Goal: Transaction & Acquisition: Purchase product/service

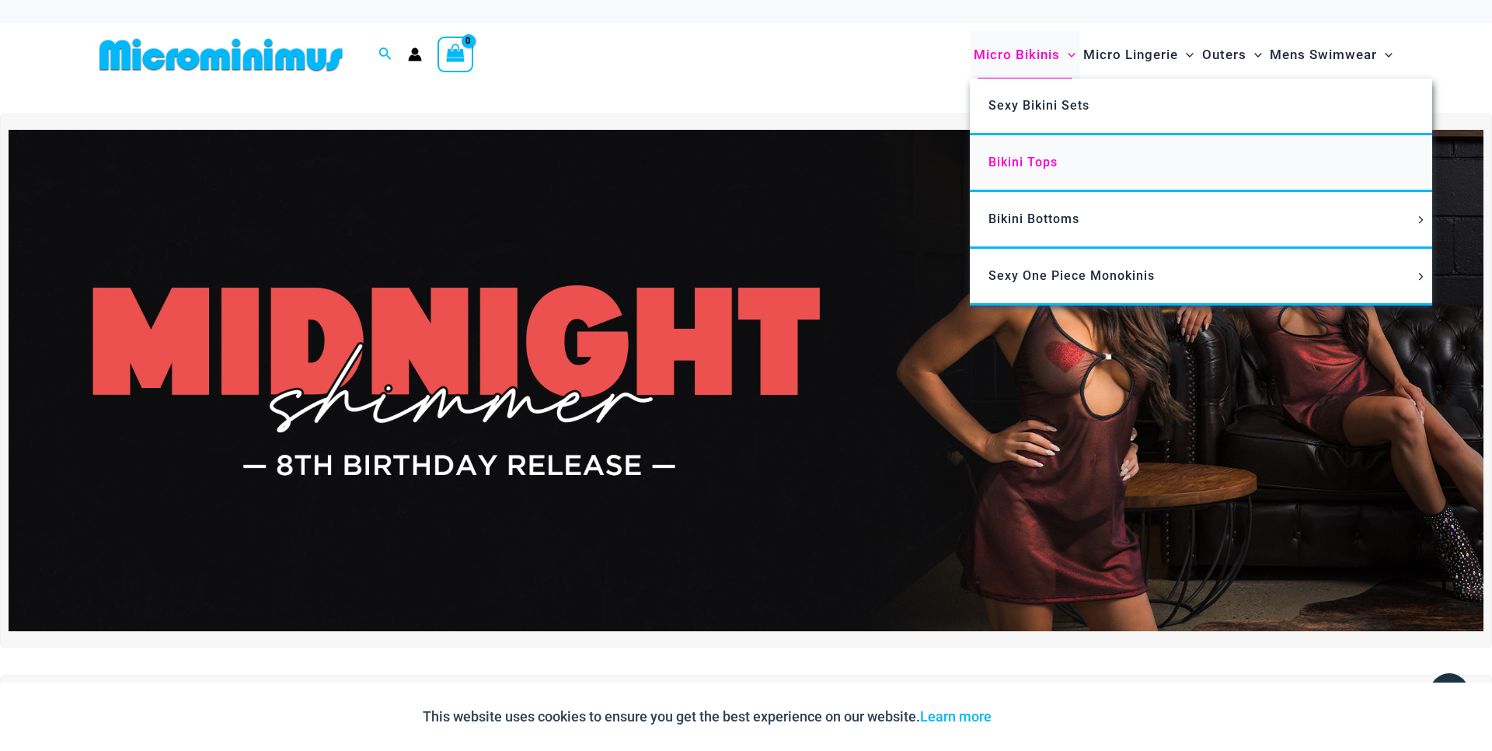
click at [1051, 159] on span "Bikini Tops" at bounding box center [1022, 162] width 69 height 15
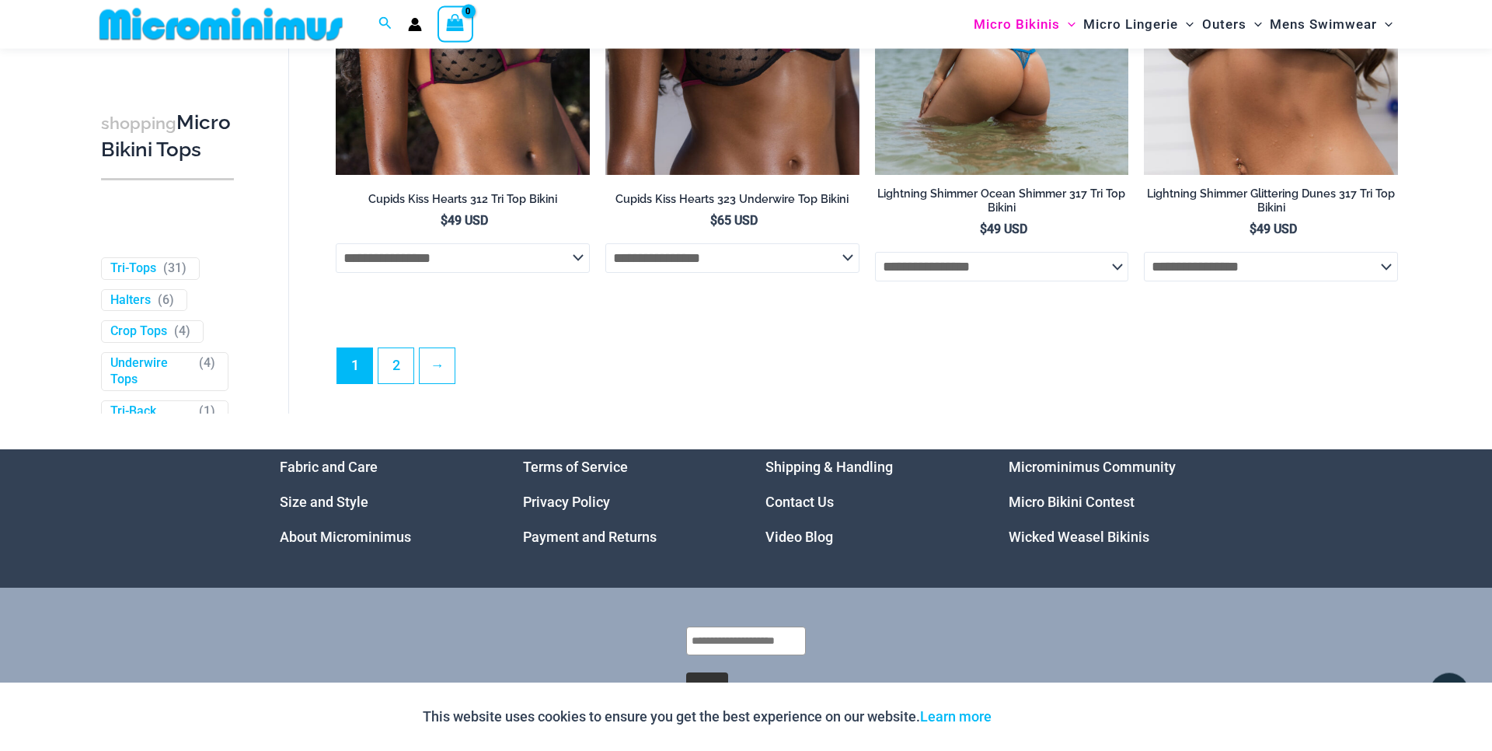
scroll to position [4621, 0]
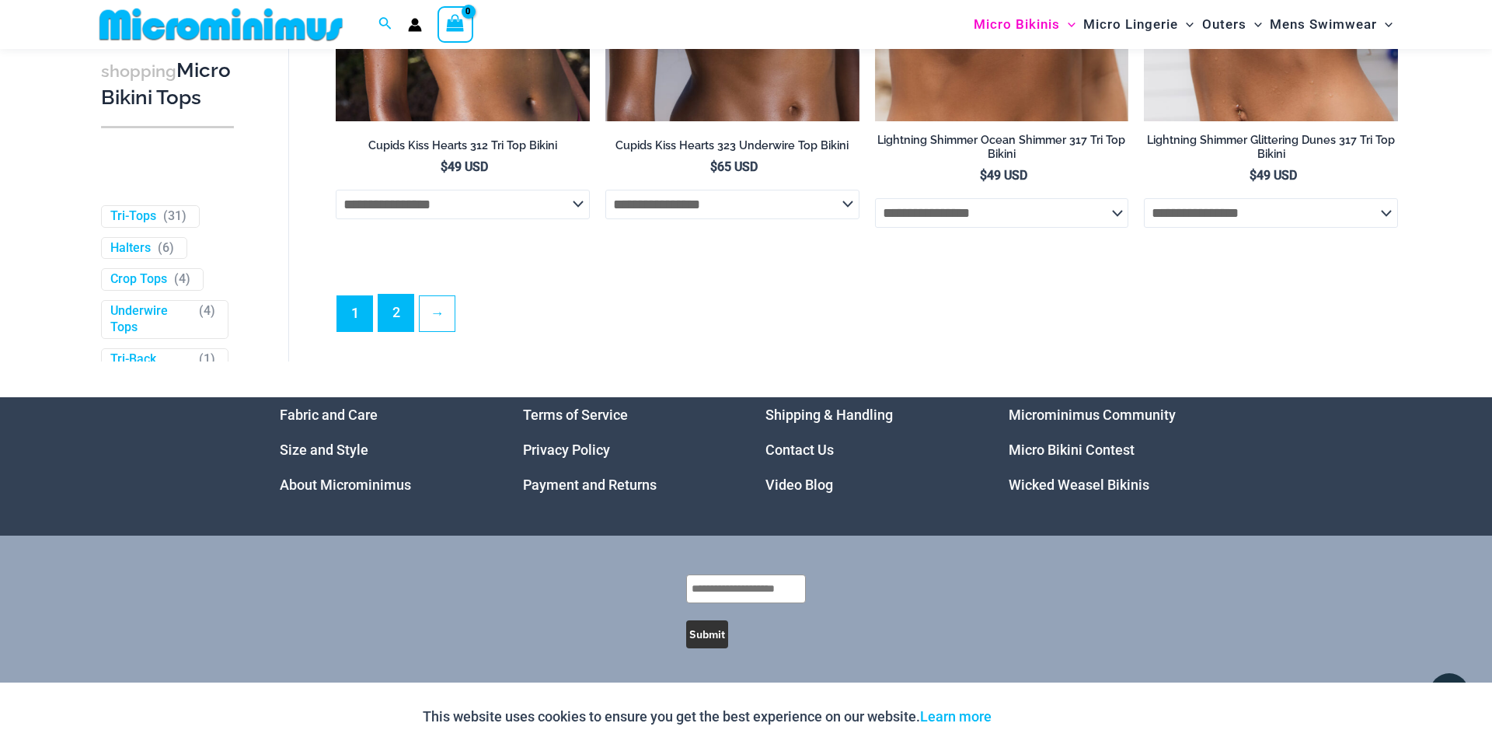
click at [397, 308] on link "2" at bounding box center [395, 312] width 35 height 37
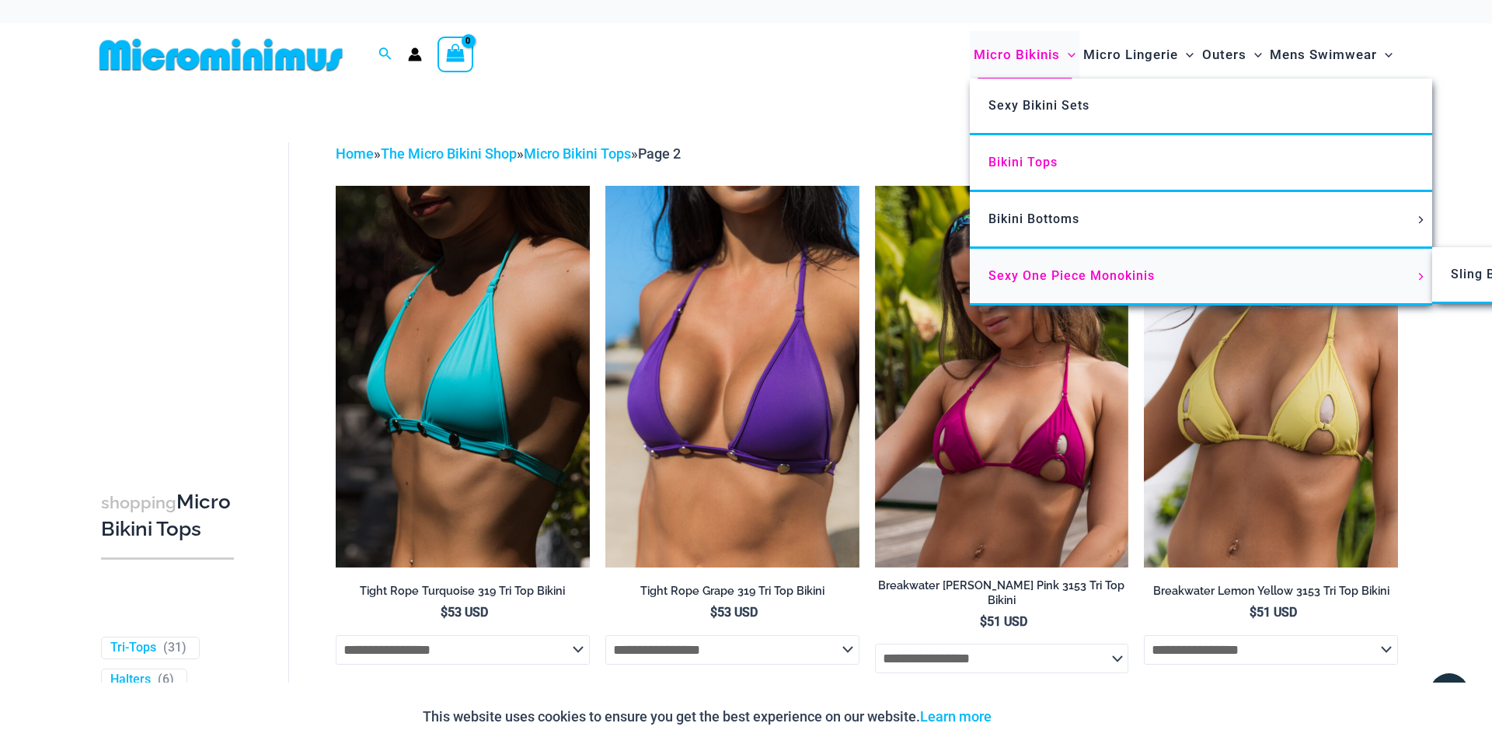
click at [1052, 271] on span "Sexy One Piece Monokinis" at bounding box center [1071, 275] width 166 height 15
